Goal: Task Accomplishment & Management: Complete application form

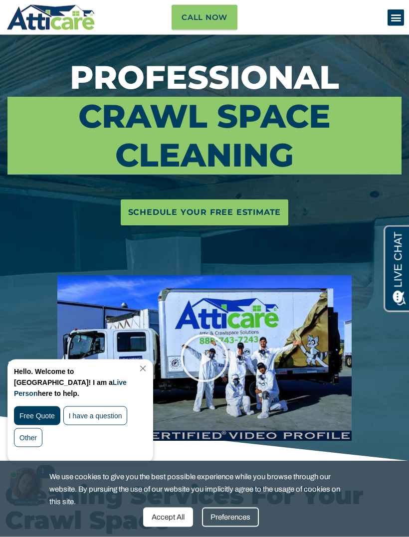
scroll to position [69, 0]
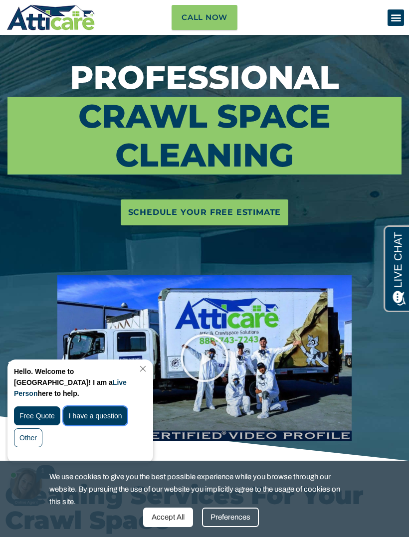
click at [99, 407] on div "I have a question" at bounding box center [95, 416] width 64 height 19
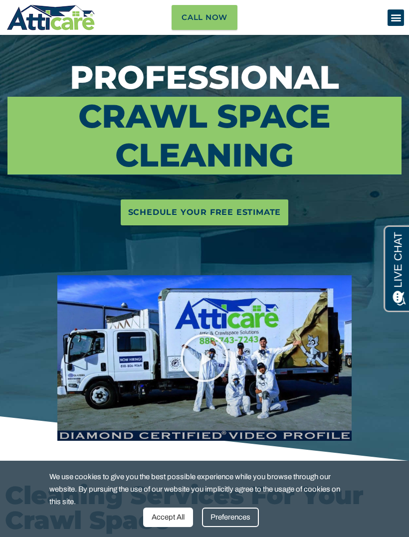
scroll to position [0, 0]
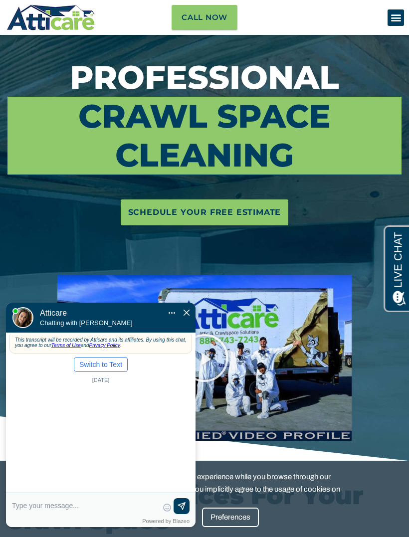
click at [95, 357] on button "Switch to Text" at bounding box center [101, 364] width 54 height 15
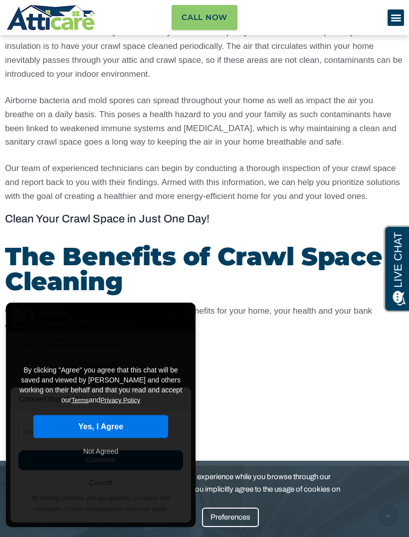
scroll to position [867, 0]
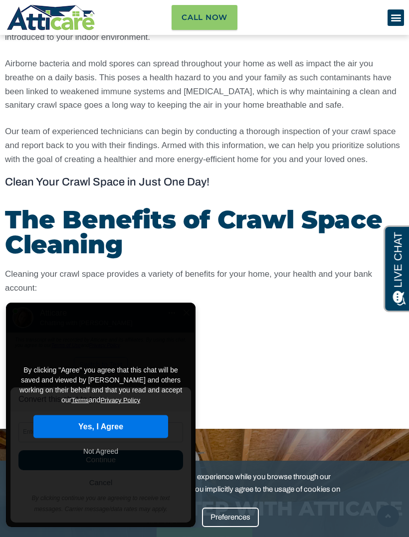
click at [101, 416] on button "Yes, I Agree" at bounding box center [100, 427] width 135 height 23
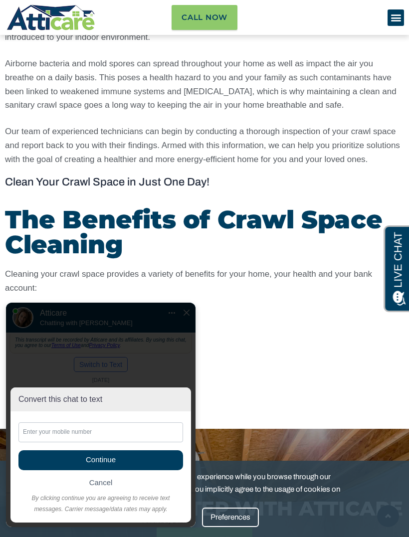
click at [66, 437] on input "text" at bounding box center [100, 433] width 165 height 20
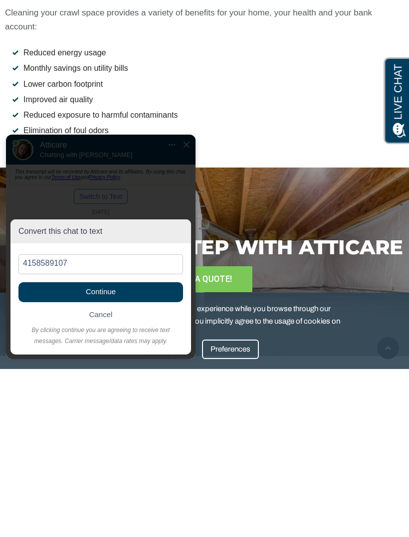
type input "4158589107"
click at [133, 292] on span "Continue" at bounding box center [100, 292] width 165 height 20
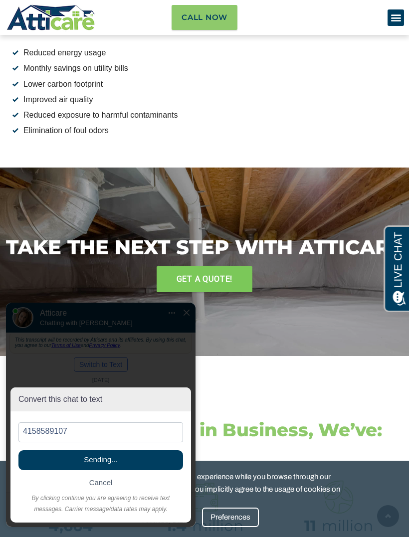
scroll to position [21, 0]
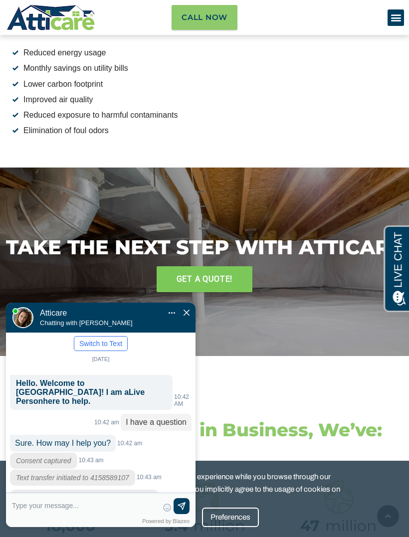
click at [43, 512] on textarea at bounding box center [85, 510] width 146 height 24
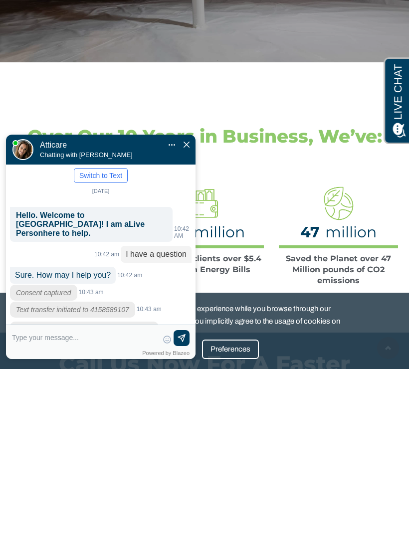
scroll to position [1255, 0]
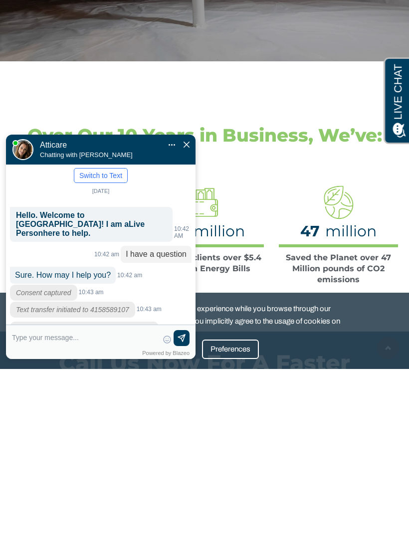
click at [33, 340] on textarea at bounding box center [85, 342] width 146 height 24
type input "I have rodents in crawl space"
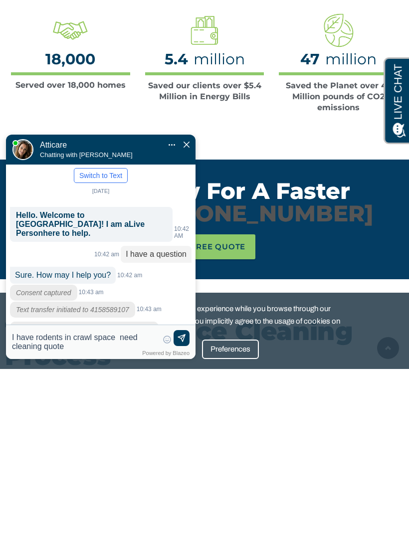
type textarea "I have rodents in crawl space need cleaning quote"
click at [180, 339] on img at bounding box center [182, 339] width 10 height 10
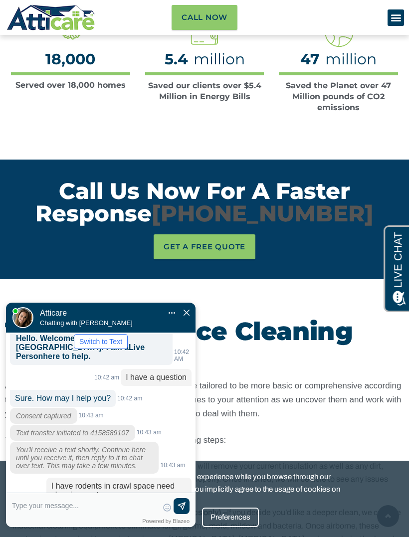
scroll to position [114, 0]
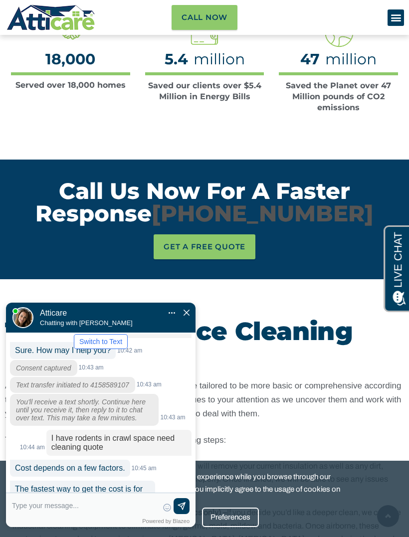
click at [47, 505] on textarea at bounding box center [85, 510] width 146 height 24
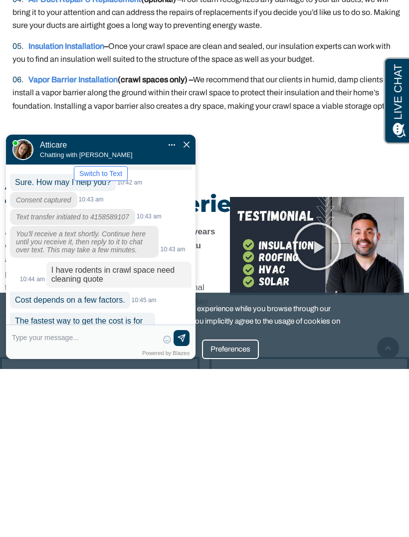
scroll to position [2060, 0]
type textarea "H"
type input "How to make appointment for a"
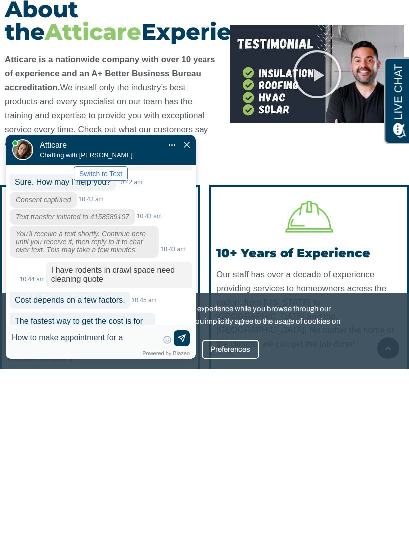
type textarea "How to make appointment for an"
type input "How to make appointment for an"
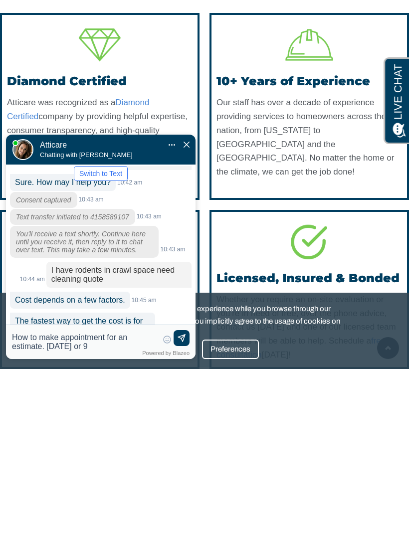
type textarea "How to make appointment for an estimate. September 8 or 9"
click at [178, 340] on img at bounding box center [182, 339] width 10 height 10
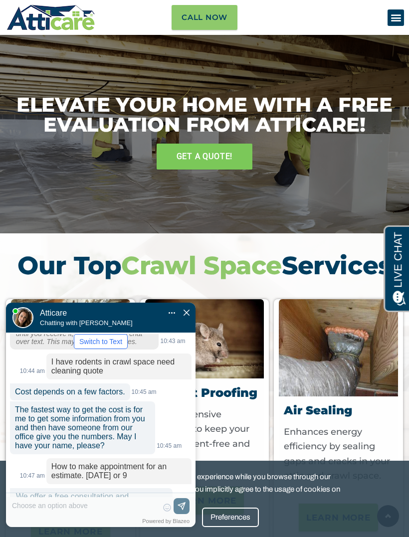
scroll to position [3043, 0]
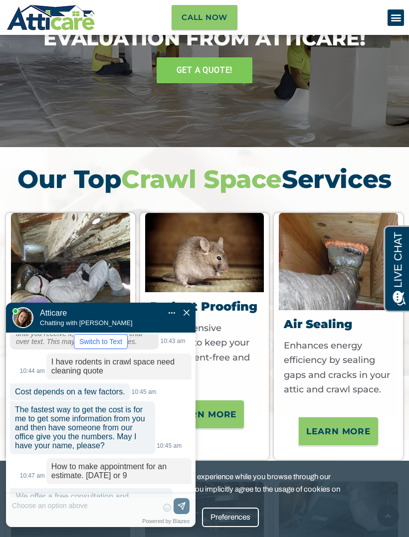
click at [134, 531] on label "New" at bounding box center [139, 535] width 14 height 8
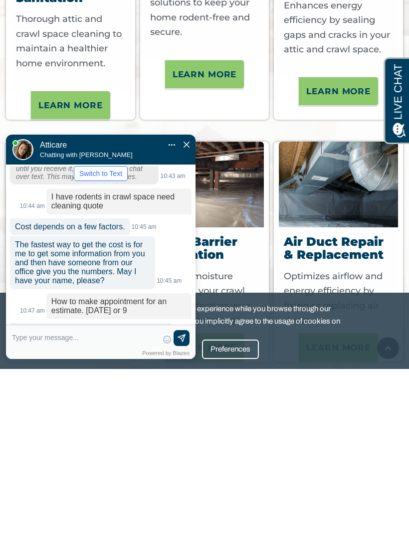
scroll to position [208, 0]
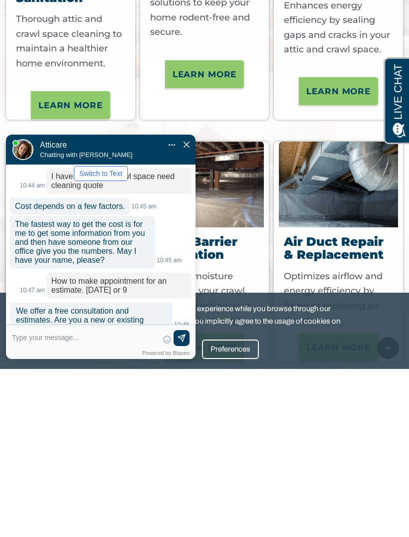
type textarea "A"
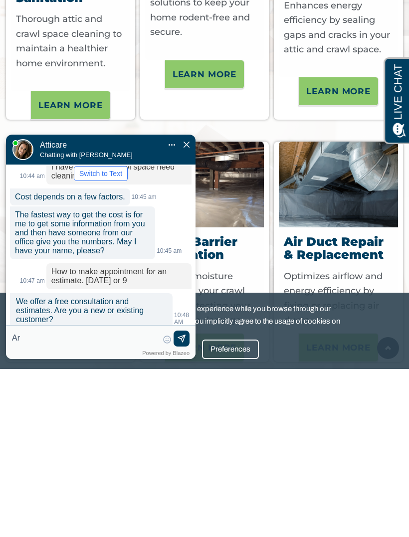
type input "A"
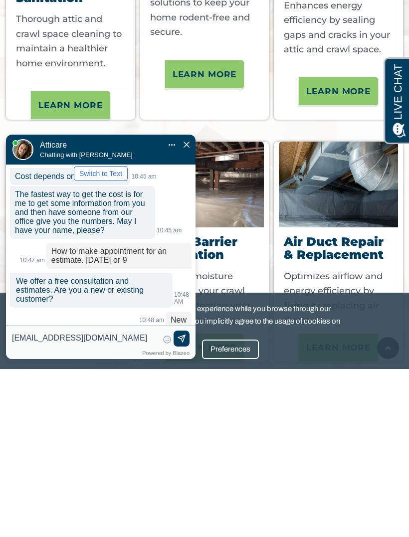
type input "Simpsonnorma2@gmail.com"
click at [182, 340] on img at bounding box center [182, 339] width 10 height 10
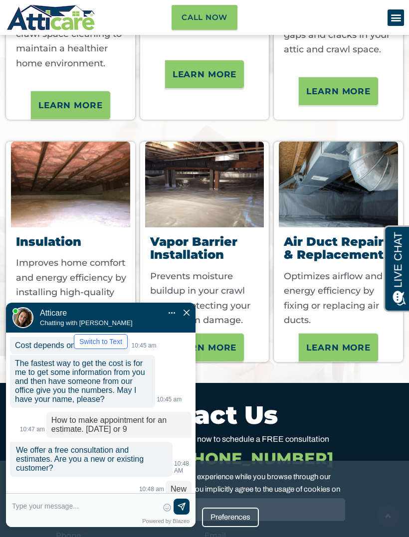
scroll to position [266, 0]
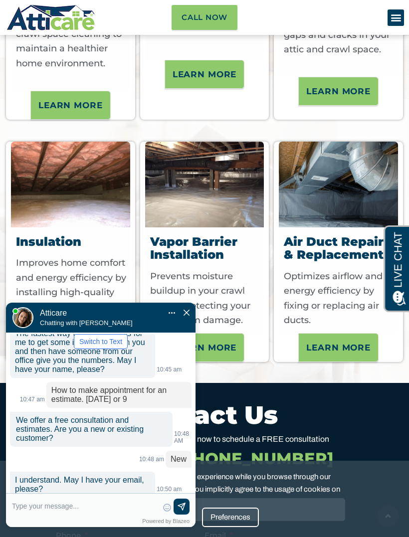
click at [42, 505] on input "text" at bounding box center [85, 506] width 146 height 15
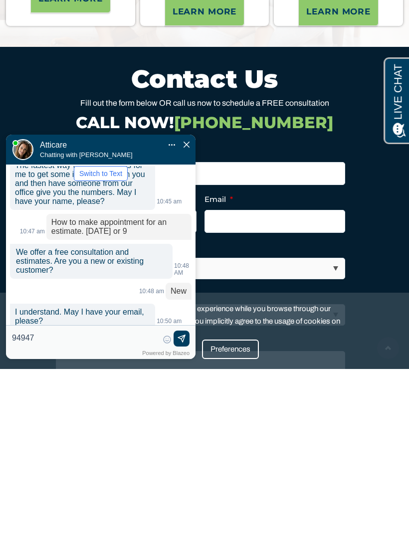
type input "94947"
click at [119, 263] on div at bounding box center [94, 278] width 110 height 30
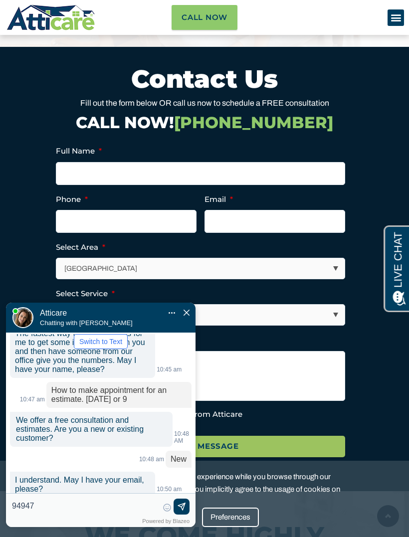
click at [80, 382] on p "How to make appointment for an estimate. September 8 or 9" at bounding box center [118, 395] width 145 height 26
click at [161, 303] on div "Atticare Atticare Chatting with Kylie Mute Transfer chat to Text Pop Out" at bounding box center [101, 318] width 190 height 30
click at [52, 293] on div at bounding box center [94, 278] width 110 height 30
click at [23, 307] on img at bounding box center [22, 317] width 21 height 21
click at [188, 310] on img "Close Chat" at bounding box center [187, 313] width 6 height 6
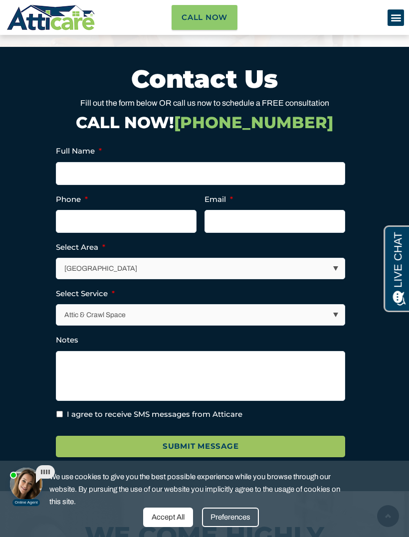
click at [328, 264] on select "Los Angeles Area San Francisco Bay Area New Jersey / New York Area Other Areas" at bounding box center [200, 268] width 288 height 20
select select "[GEOGRAPHIC_DATA]"
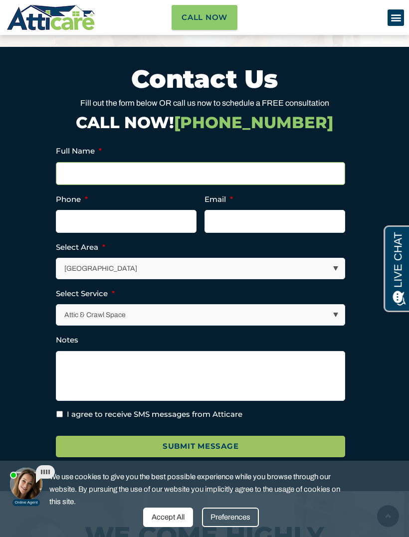
click at [91, 174] on input "Full Name *" at bounding box center [200, 173] width 289 height 23
type input "Norma Simpson"
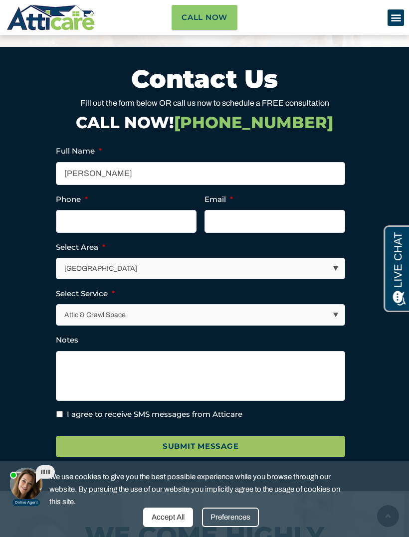
click at [104, 223] on input "Phone *" at bounding box center [126, 221] width 141 height 23
type input "(415) 858-9107"
click at [241, 224] on input "Email *" at bounding box center [275, 221] width 141 height 23
type input "simpsonnorma2@gmail.com"
click at [334, 308] on select "Attic & Crawl Space Insulation Roofing Solar Energy Other Services" at bounding box center [200, 315] width 288 height 20
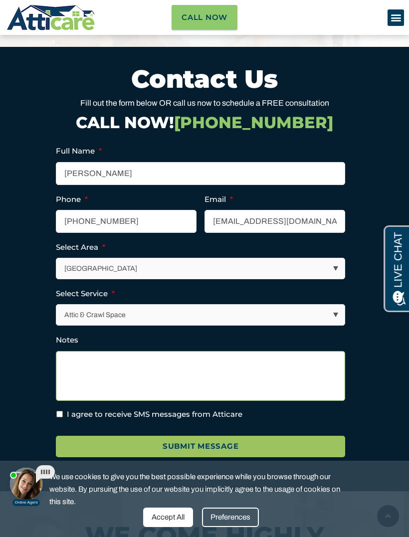
click at [81, 358] on textarea "Notes" at bounding box center [200, 376] width 289 height 50
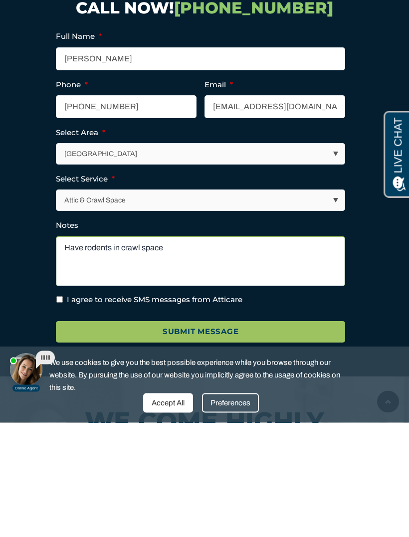
type textarea "Have rodents in crawl space"
click at [61, 411] on input "I agree to receive SMS messages from Atticare" at bounding box center [59, 414] width 6 height 6
checkbox input "true"
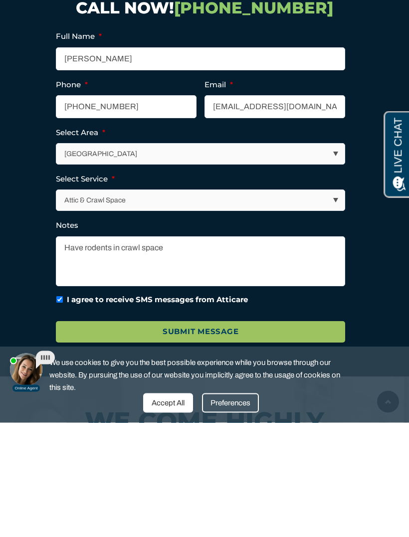
scroll to position [3834, 0]
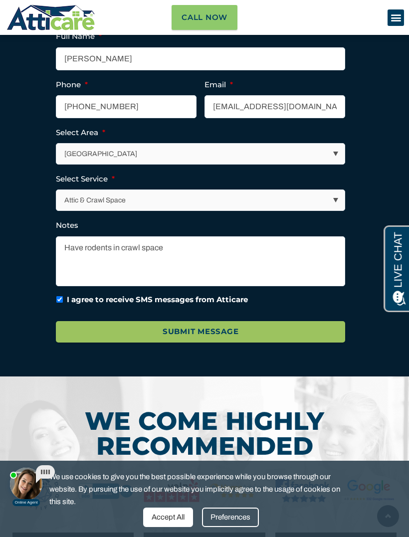
click at [214, 327] on input "Submit Message" at bounding box center [200, 331] width 289 height 21
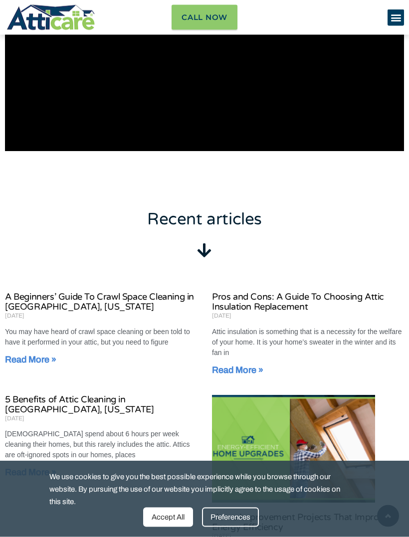
scroll to position [395, 0]
